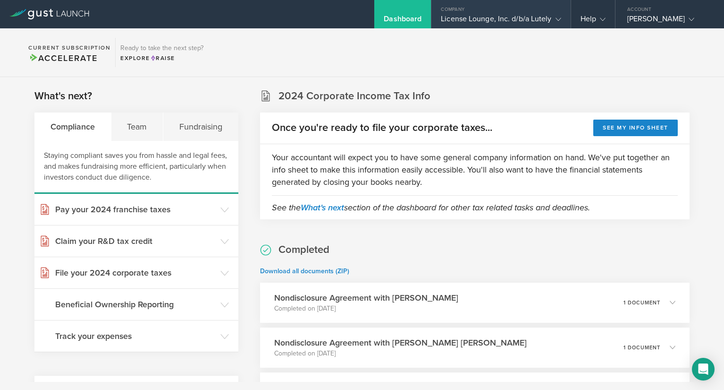
click at [557, 20] on icon at bounding box center [559, 20] width 6 height 6
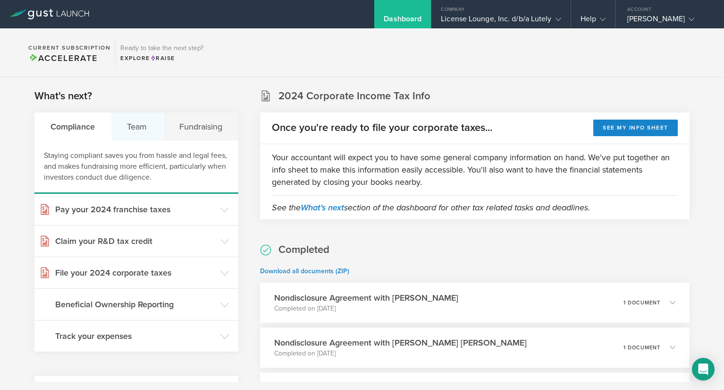
click at [142, 122] on div "Team" at bounding box center [137, 126] width 52 height 28
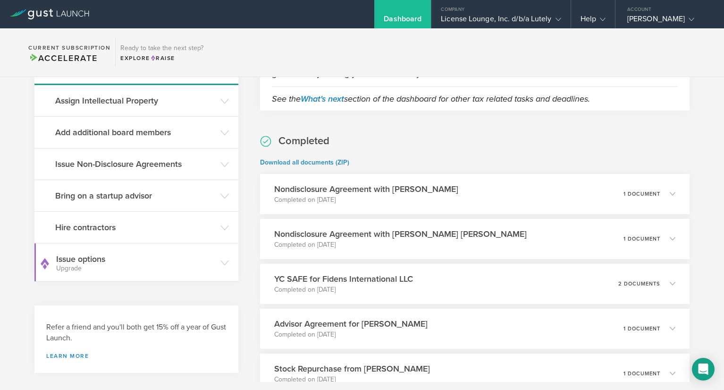
scroll to position [131, 0]
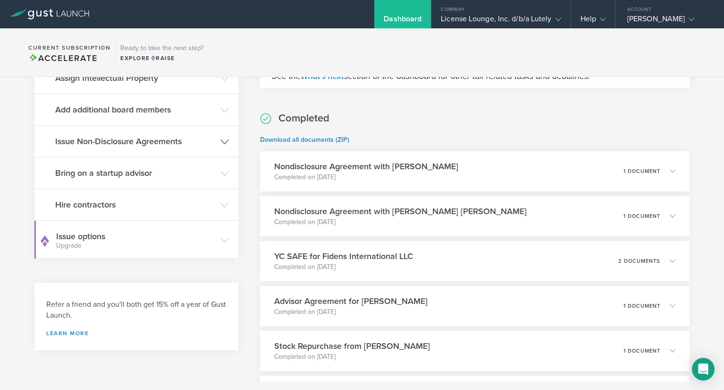
click at [221, 137] on icon at bounding box center [225, 141] width 8 height 8
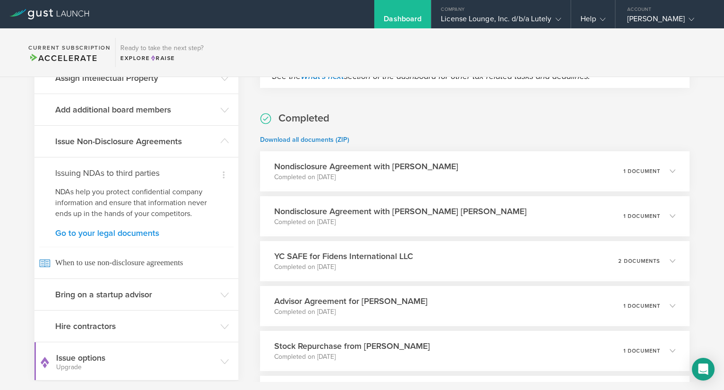
click at [143, 234] on link "Go to your legal documents" at bounding box center [136, 233] width 162 height 8
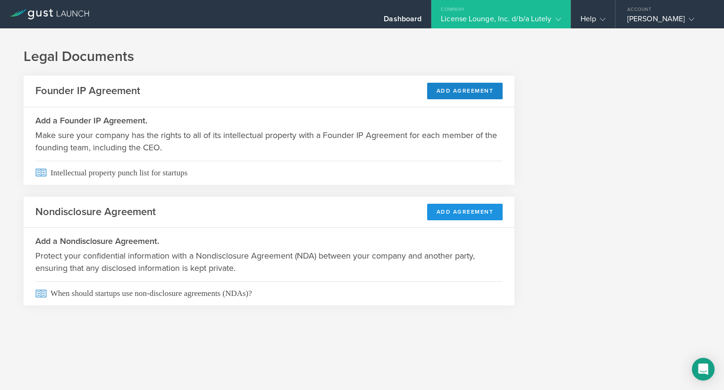
click at [476, 210] on button "Add Agreement" at bounding box center [465, 212] width 76 height 17
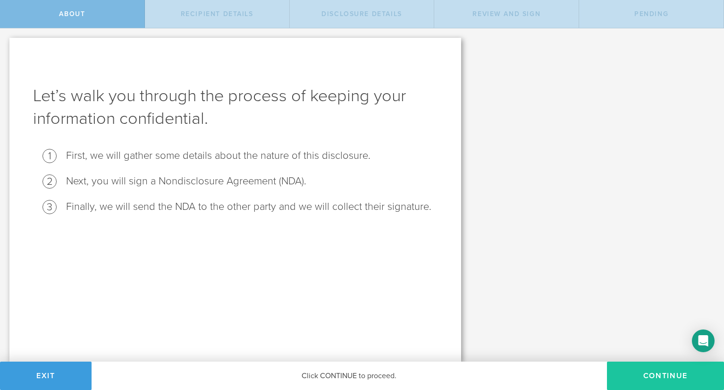
click at [649, 380] on button "Continue" at bounding box center [665, 375] width 117 height 28
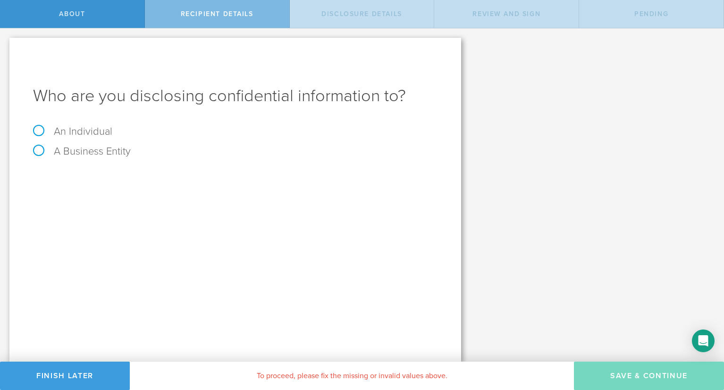
click at [92, 130] on label "An Individual" at bounding box center [72, 131] width 79 height 12
click at [6, 43] on input "An Individual" at bounding box center [3, 35] width 6 height 15
radio input "true"
click at [155, 180] on input "text" at bounding box center [271, 177] width 334 height 14
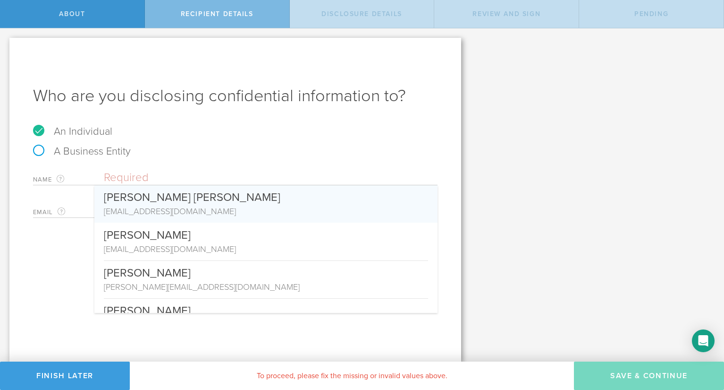
click at [134, 178] on input "text" at bounding box center [271, 177] width 334 height 14
paste input "cdmattison@gmail.com"
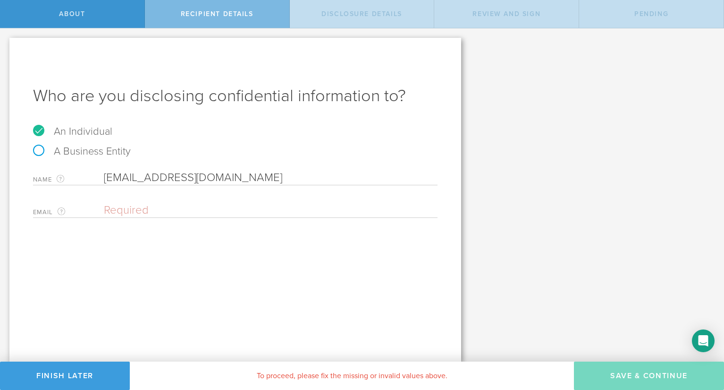
click at [190, 176] on input "cdmattison@gmail.com" at bounding box center [271, 177] width 334 height 14
type input "CD. Mattison"
paste input "cdmattison@gmail.com"
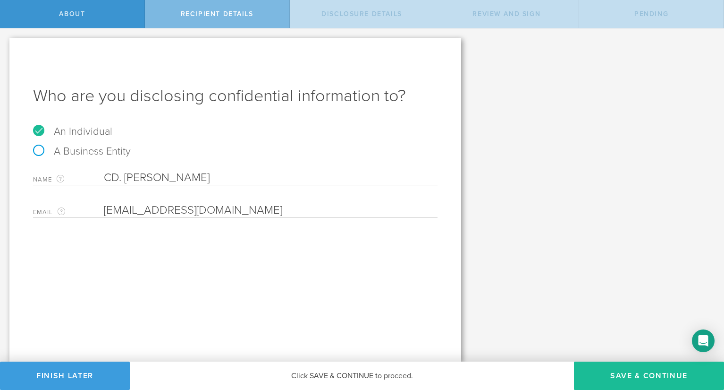
type input "cdmattison@gmail.com"
click at [112, 178] on input "CD. Mattison" at bounding box center [271, 177] width 334 height 14
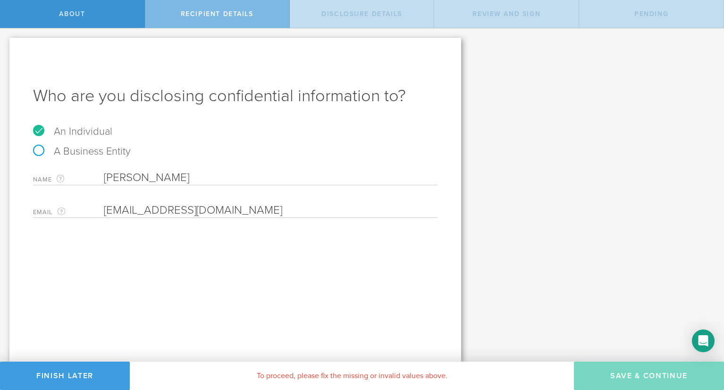
type input "C. D. Mattison"
click at [145, 205] on input "email" at bounding box center [268, 210] width 329 height 14
paste input "cdmattison@gmail.com"
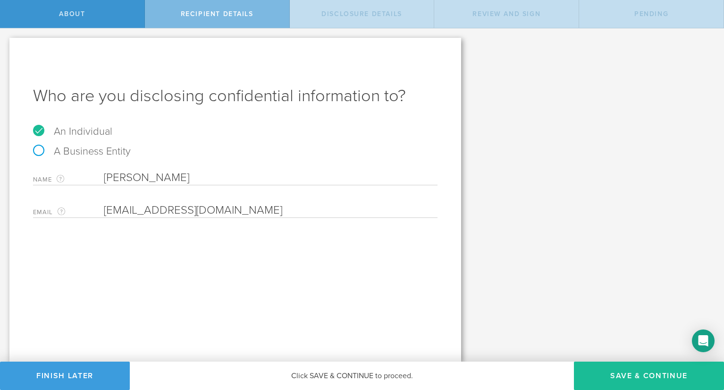
type input "cdmattison@gmail.com"
click at [142, 302] on div "Who are you disclosing confidential information to? An Individual A Business En…" at bounding box center [235, 199] width 452 height 323
click at [623, 374] on button "Save & Continue" at bounding box center [649, 375] width 150 height 28
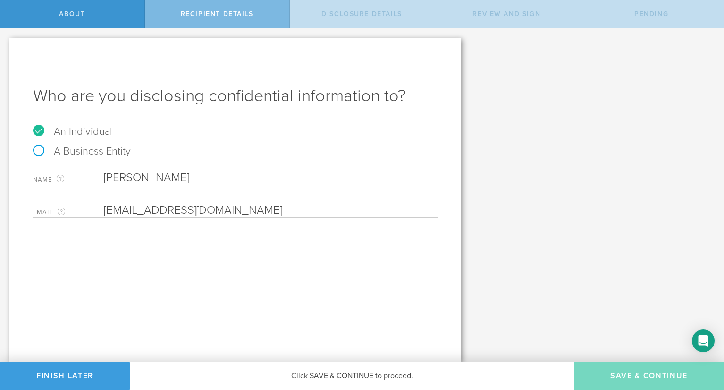
select select "string:5 years"
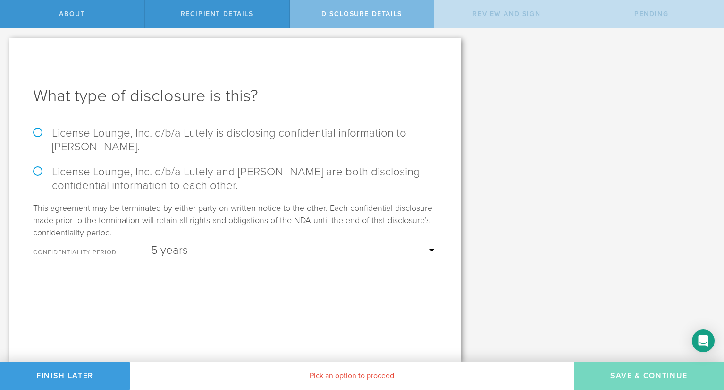
click at [168, 141] on label "License Lounge, Inc. d/b/a Lutely is disclosing confidential information to C. …" at bounding box center [235, 139] width 405 height 27
click at [6, 48] on input "License Lounge, Inc. d/b/a Lutely is disclosing confidential information to C. …" at bounding box center [3, 38] width 6 height 20
radio input "true"
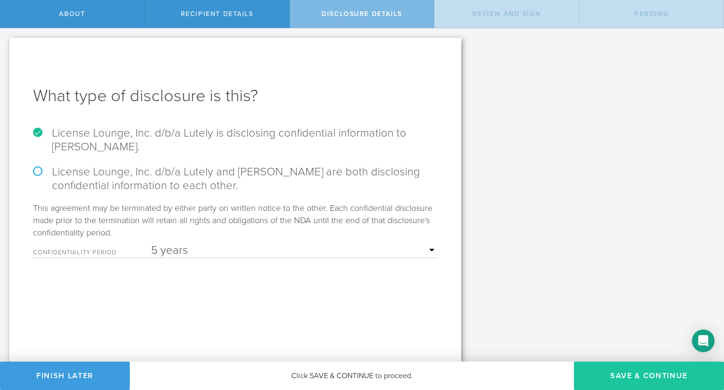
click at [624, 376] on button "Save & Continue" at bounding box center [649, 375] width 150 height 28
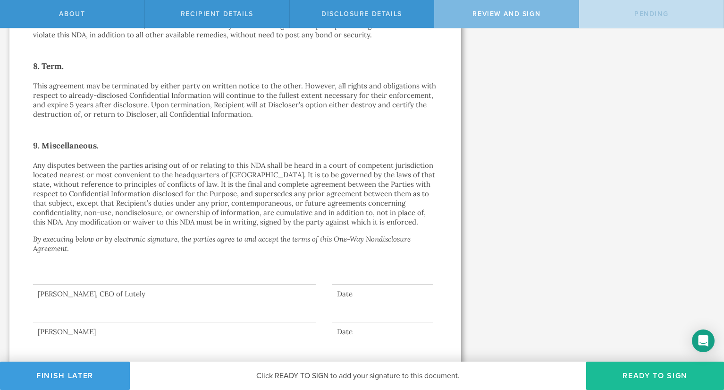
scroll to position [734, 0]
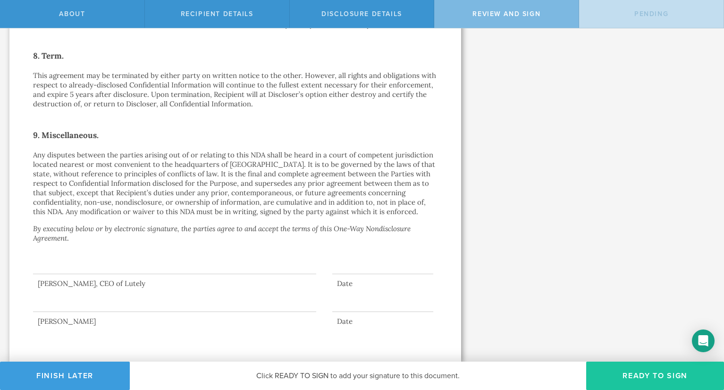
click at [656, 381] on button "Ready to Sign" at bounding box center [655, 375] width 138 height 28
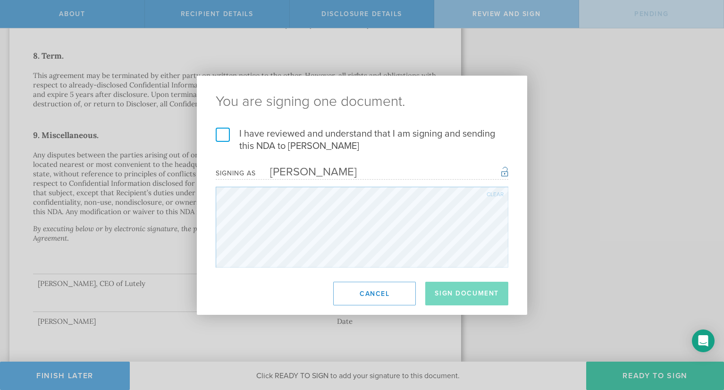
click at [222, 136] on label "I have reviewed and understand that I am signing and sending this NDA to C. D. …" at bounding box center [362, 139] width 293 height 25
click at [0, 0] on input "I have reviewed and understand that I am signing and sending this NDA to C. D. …" at bounding box center [0, 0] width 0 height 0
click at [484, 300] on button "Sign Document" at bounding box center [466, 293] width 83 height 24
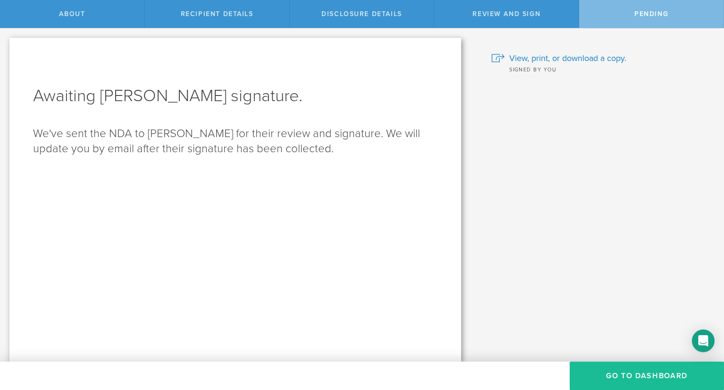
scroll to position [0, 0]
click at [610, 382] on button "Go to dashboard" at bounding box center [647, 375] width 154 height 28
